Goal: Navigation & Orientation: Find specific page/section

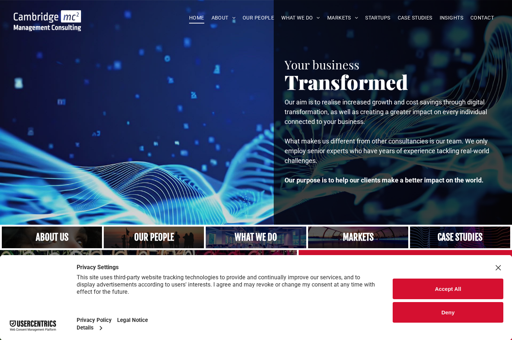
click at [160, 242] on link at bounding box center [154, 237] width 106 height 23
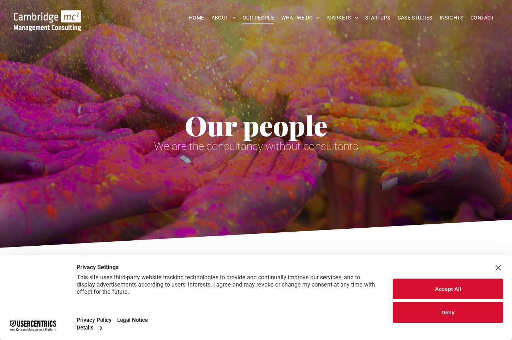
click at [443, 291] on button "Accept All" at bounding box center [447, 289] width 111 height 21
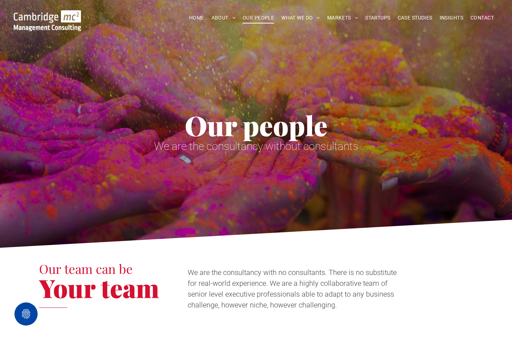
click at [258, 20] on span "OUR PEOPLE" at bounding box center [257, 17] width 31 height 11
click at [244, 67] on div "Our people We are the consultancy without consultants" at bounding box center [256, 104] width 434 height 115
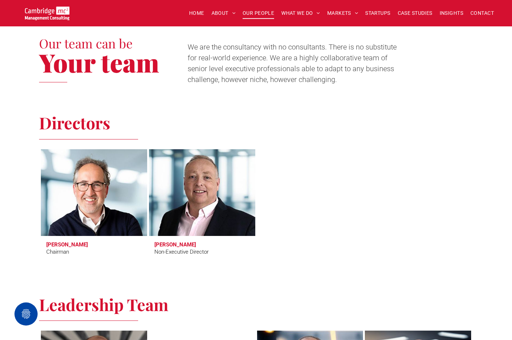
scroll to position [229, 0]
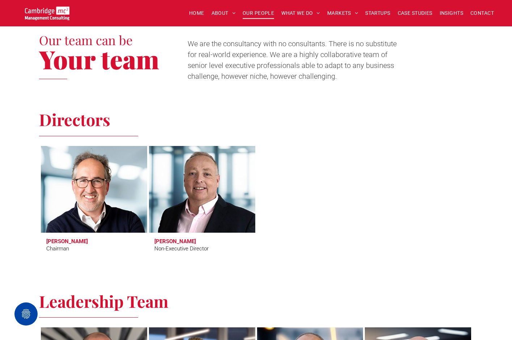
click at [74, 242] on h3 "[PERSON_NAME]" at bounding box center [67, 241] width 42 height 7
click at [79, 240] on h3 "[PERSON_NAME]" at bounding box center [67, 241] width 42 height 7
click at [57, 245] on div "Chairman" at bounding box center [57, 249] width 23 height 8
click at [79, 243] on h3 "[PERSON_NAME]" at bounding box center [67, 241] width 42 height 7
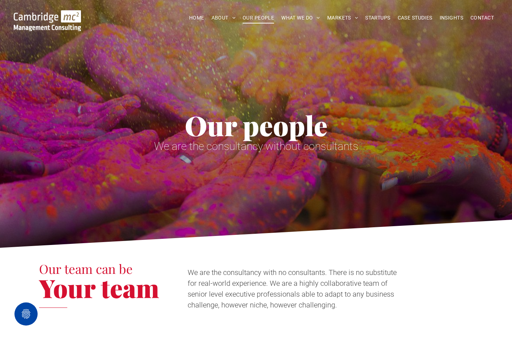
scroll to position [0, 0]
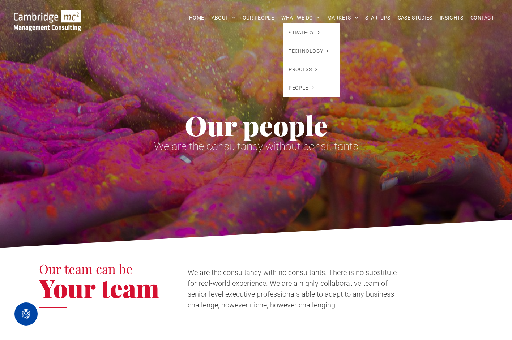
click at [300, 17] on span "WHAT WE DO" at bounding box center [300, 17] width 39 height 11
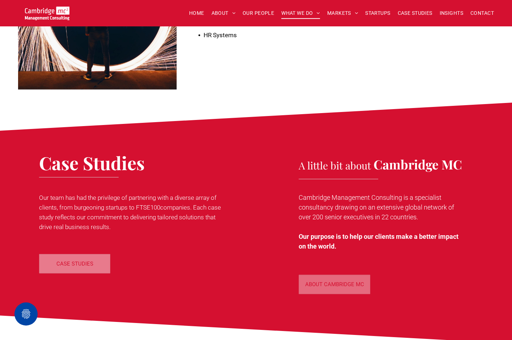
scroll to position [1727, 0]
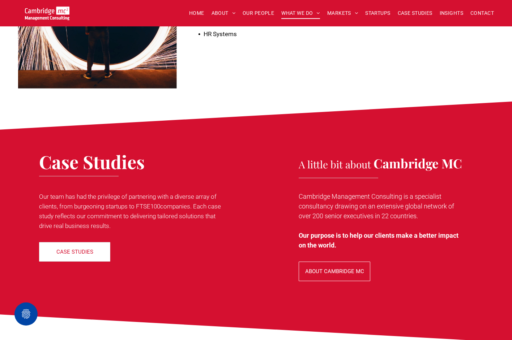
click at [334, 262] on span "ABOUT CAMBRIDGE MC" at bounding box center [334, 271] width 59 height 18
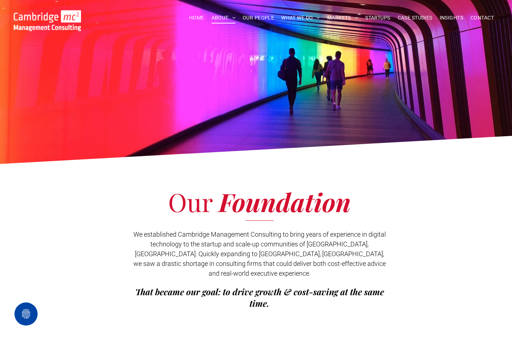
click at [355, 218] on div "Our Foundation We established Cambridge Management Consulting to bring years of…" at bounding box center [256, 251] width 512 height 152
click at [485, 17] on span "CONTACT" at bounding box center [481, 17] width 23 height 11
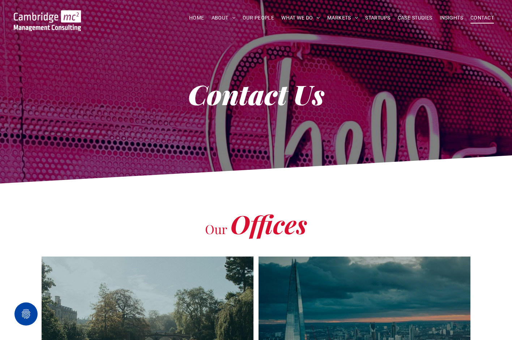
click at [48, 100] on h1 "Contact Us" at bounding box center [256, 94] width 434 height 36
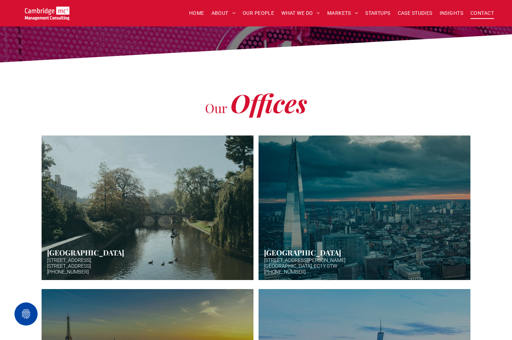
scroll to position [121, 0]
